Goal: Check status: Check status

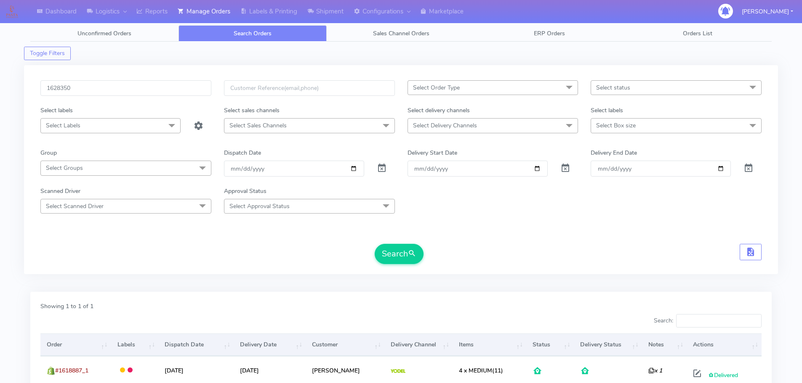
type input "1628350"
click at [375, 244] on button "Search" at bounding box center [399, 254] width 49 height 20
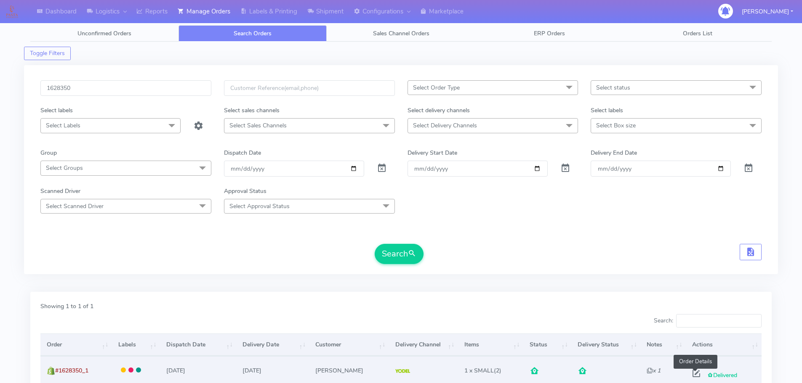
click at [695, 375] on span at bounding box center [696, 376] width 15 height 8
select select "5"
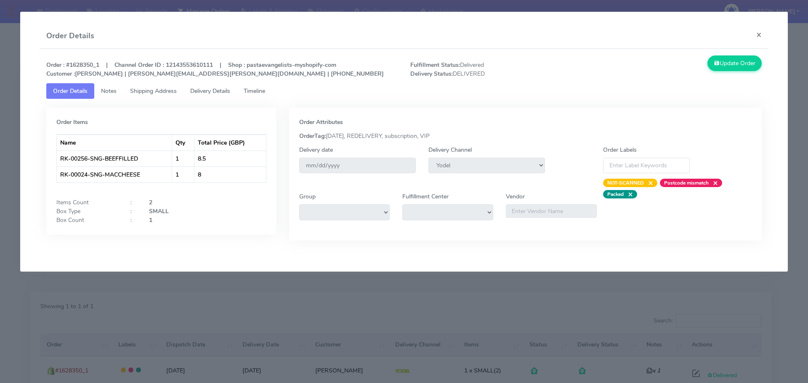
click at [218, 91] on span "Delivery Details" at bounding box center [210, 91] width 40 height 8
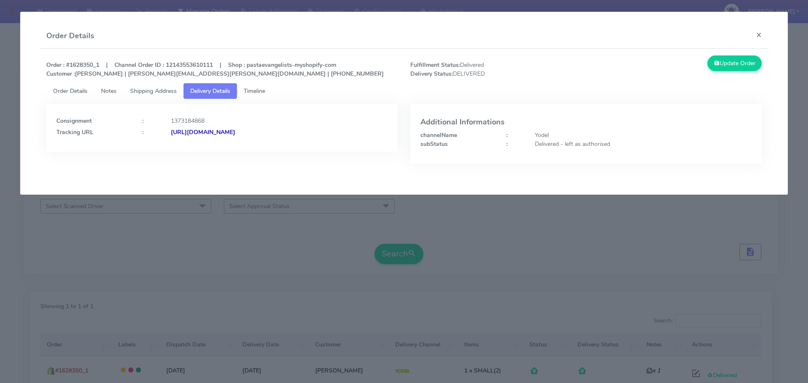
click at [367, 213] on modal-container "Order Details × Order : #1628350_1 | Channel Order ID : 12143553610111 | Shop :…" at bounding box center [404, 191] width 808 height 383
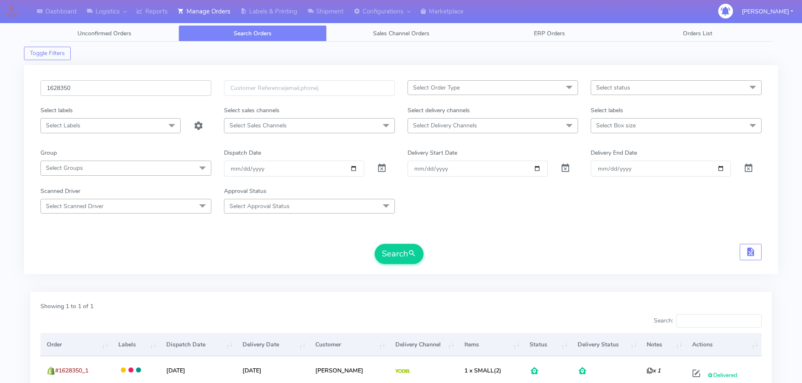
click at [186, 94] on input "1628350" at bounding box center [125, 88] width 171 height 16
paste input "837"
type input "1628837"
click at [375, 244] on button "Search" at bounding box center [399, 254] width 49 height 20
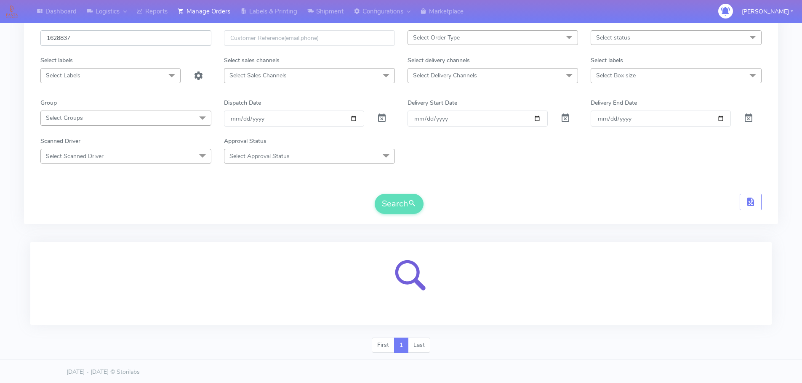
scroll to position [52, 0]
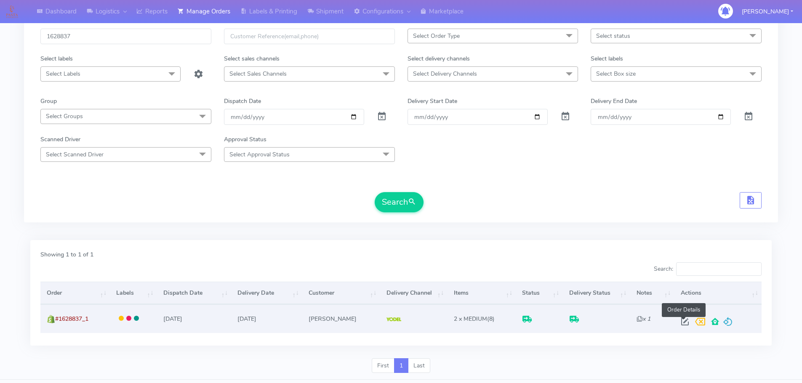
click at [682, 321] on span at bounding box center [684, 324] width 15 height 8
select select "5"
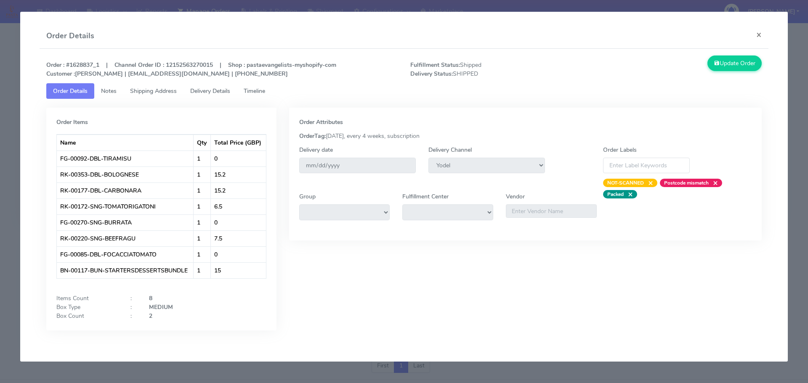
click at [213, 91] on span "Delivery Details" at bounding box center [210, 91] width 40 height 8
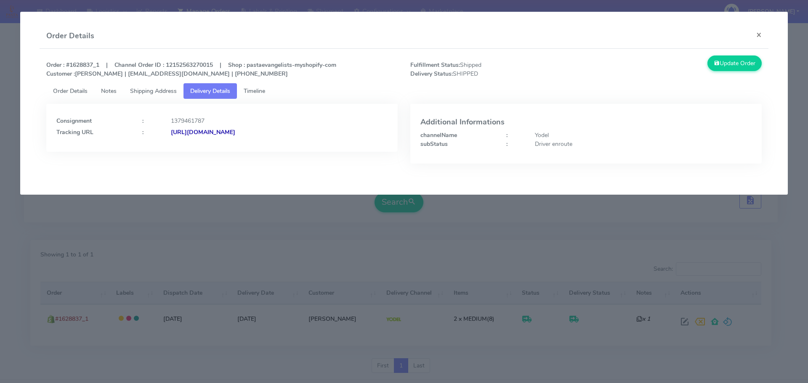
drag, startPoint x: 342, startPoint y: 137, endPoint x: 262, endPoint y: 144, distance: 80.3
click at [262, 144] on div "Consignment : 1379461787 Tracking URL : [URL][DOMAIN_NAME]" at bounding box center [221, 128] width 351 height 48
copy strong "JJD0002249960904700"
click at [299, 268] on modal-container "Order Details × Order : #1628837_1 | Channel Order ID : 12152563270015 | Shop :…" at bounding box center [404, 191] width 808 height 383
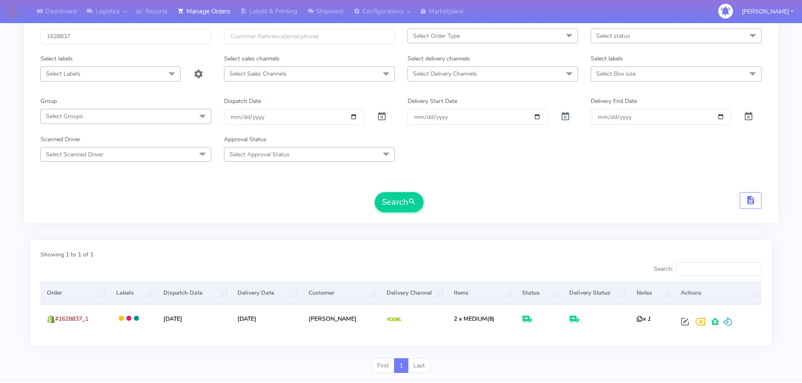
click at [516, 222] on div "1628837 Select Order Type Select All MEALS ATAVI One Off Pasta Club Gift Kit Ev…" at bounding box center [401, 117] width 754 height 209
click at [506, 195] on div "Search" at bounding box center [400, 202] width 721 height 20
